Goal: Transaction & Acquisition: Book appointment/travel/reservation

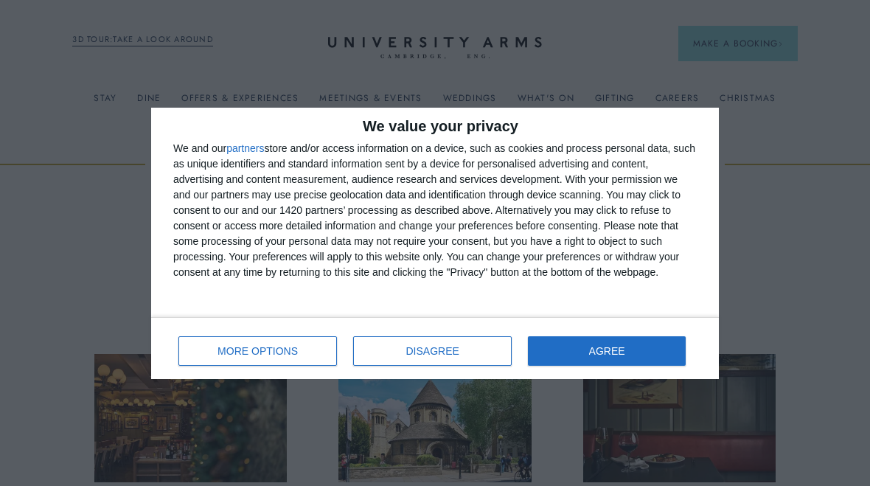
click at [614, 354] on span "AGREE" at bounding box center [607, 351] width 36 height 10
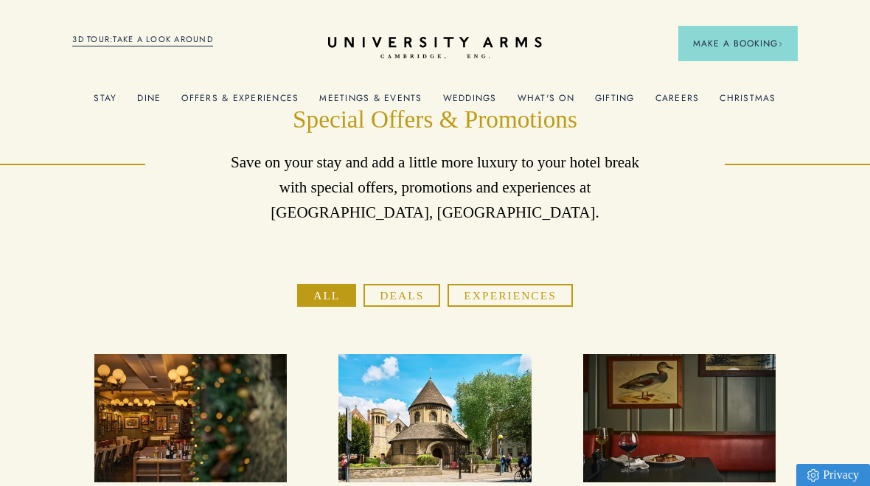
click at [171, 30] on div "3D TOUR:TAKE A LOOK AROUND" at bounding box center [142, 38] width 141 height 18
click at [235, 102] on link "Offers & Experiences" at bounding box center [239, 102] width 117 height 19
click at [237, 103] on link "Offers & Experiences" at bounding box center [239, 102] width 117 height 19
click at [236, 99] on link "Offers & Experiences" at bounding box center [239, 102] width 117 height 19
click at [234, 107] on link "Offers & Experiences" at bounding box center [239, 102] width 117 height 19
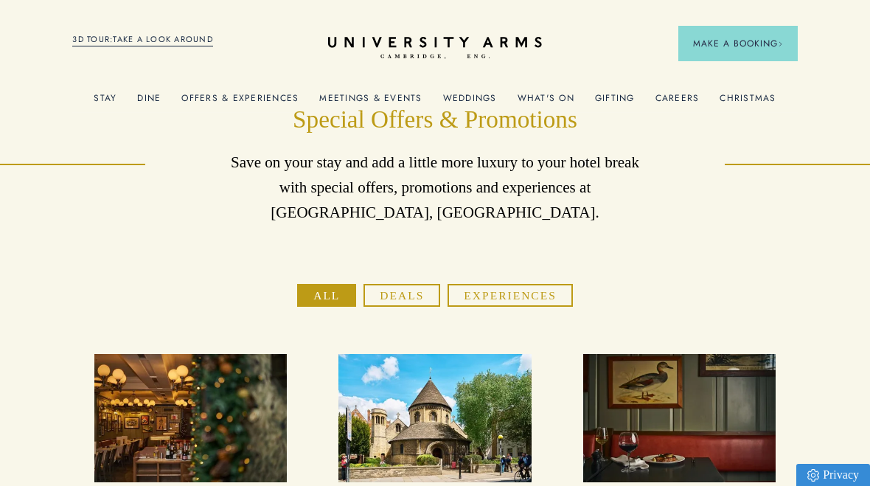
click at [242, 97] on link "Offers & Experiences" at bounding box center [239, 102] width 117 height 19
click at [254, 97] on link "Offers & Experiences" at bounding box center [239, 102] width 117 height 19
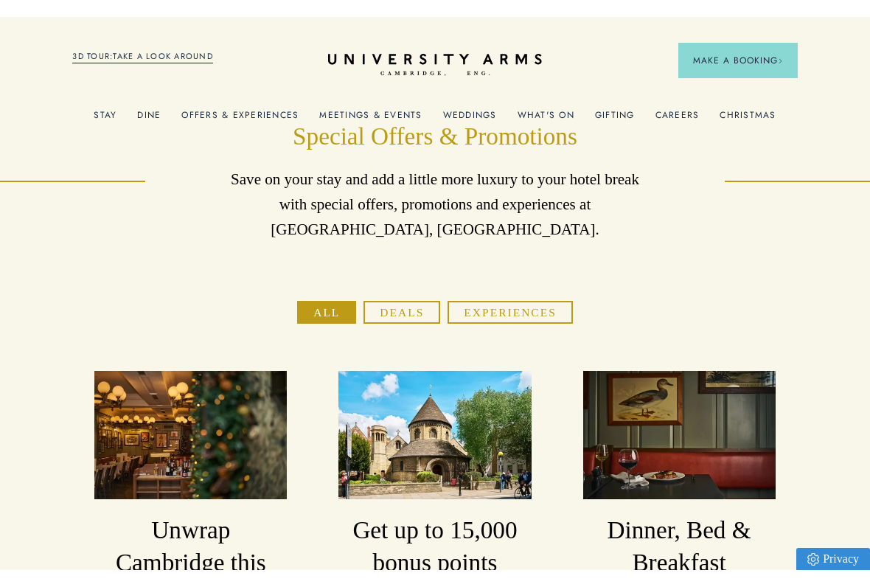
scroll to position [2, 0]
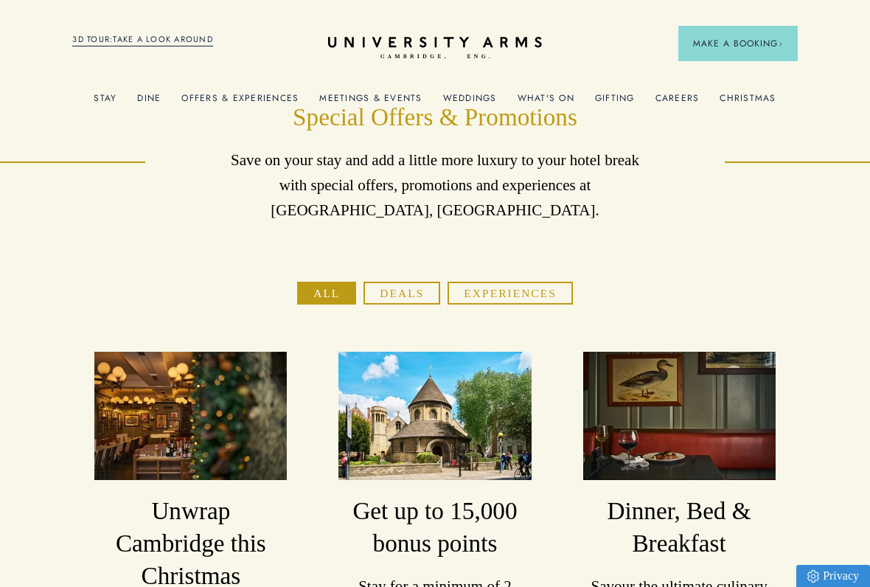
click at [333, 300] on button "All" at bounding box center [326, 293] width 59 height 23
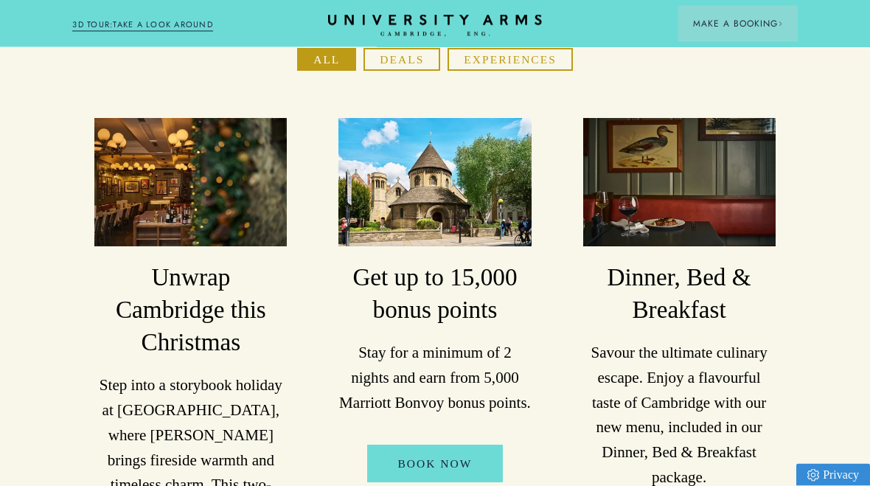
scroll to position [0, 0]
